Goal: Find contact information: Find contact information

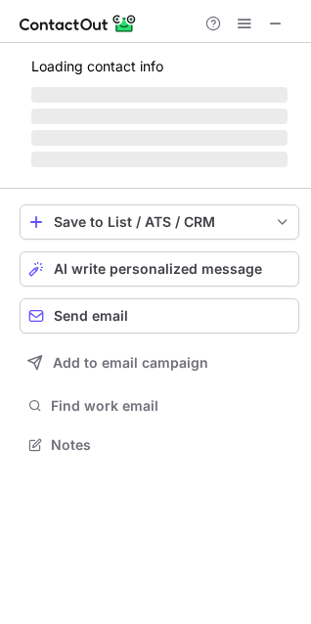
scroll to position [425, 311]
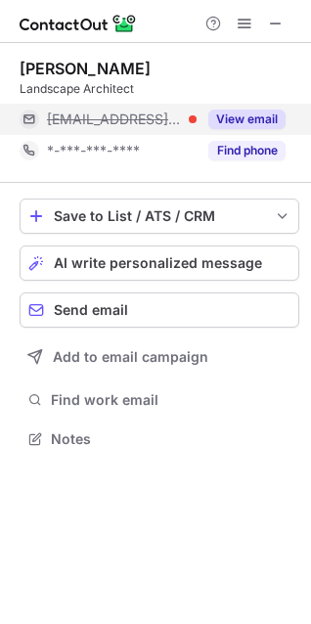
click at [247, 111] on button "View email" at bounding box center [246, 119] width 77 height 20
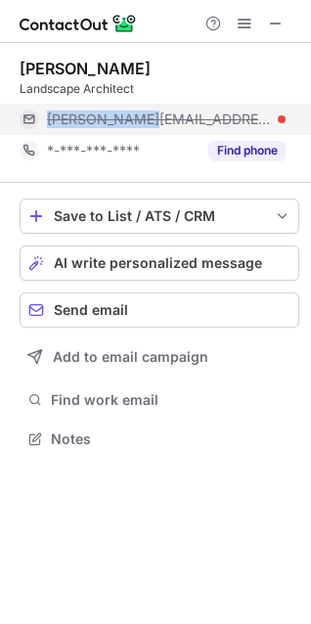
copy span "[PERSON_NAME][EMAIL_ADDRESS][DOMAIN_NAME]"
drag, startPoint x: 159, startPoint y: 119, endPoint x: 55, endPoint y: 121, distance: 104.6
click at [52, 121] on div "[PERSON_NAME][EMAIL_ADDRESS][DOMAIN_NAME]" at bounding box center [166, 119] width 239 height 18
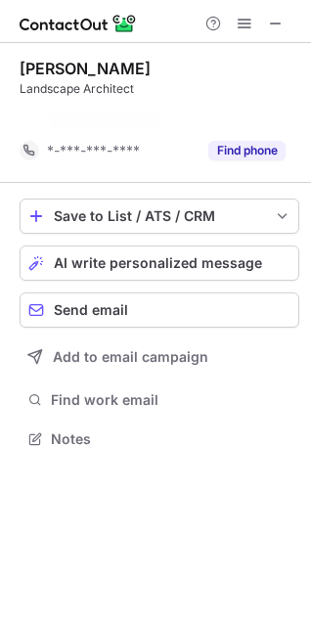
scroll to position [394, 311]
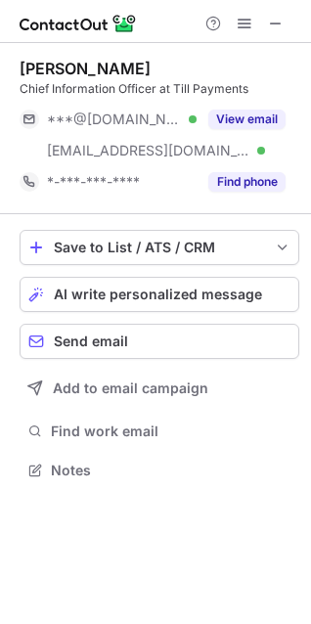
scroll to position [457, 311]
